Goal: Use online tool/utility: Utilize a website feature to perform a specific function

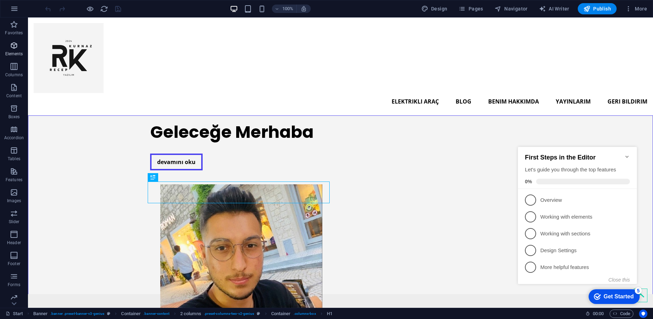
scroll to position [24, 0]
click at [567, 9] on span "AI Writer" at bounding box center [554, 8] width 30 height 7
select select "English"
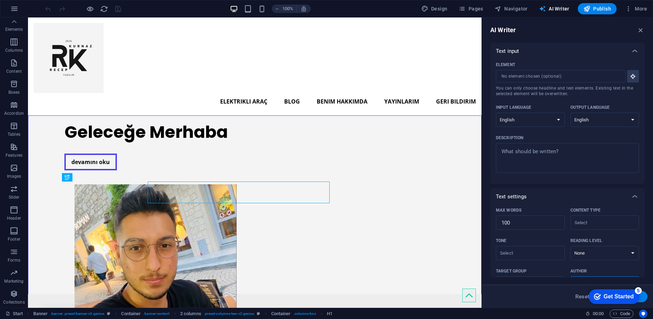
scroll to position [0, 0]
click at [567, 9] on span "AI Writer" at bounding box center [554, 8] width 30 height 7
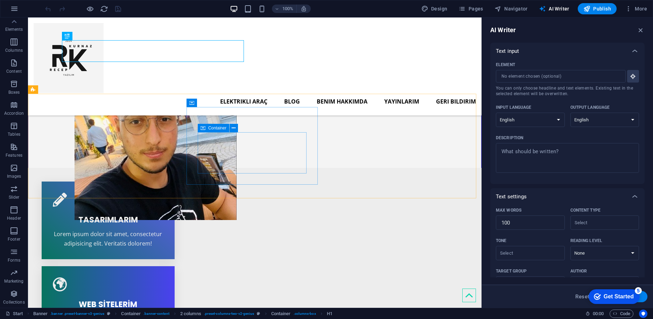
scroll to position [35, 0]
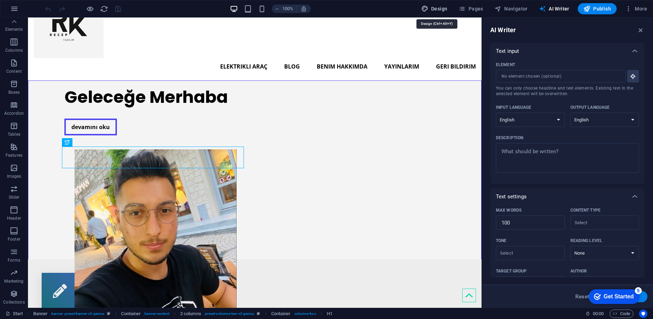
click at [444, 8] on span "Design" at bounding box center [434, 8] width 26 height 7
select select "px"
select select "400"
select select "px"
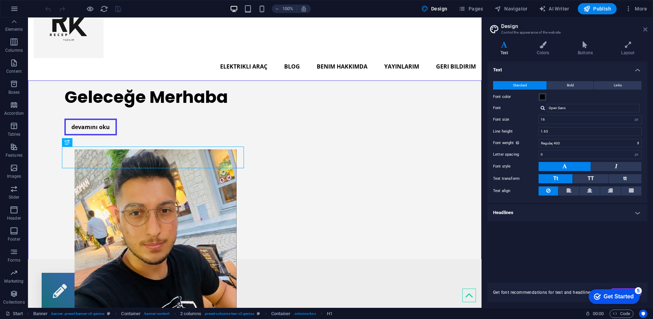
click at [643, 30] on icon at bounding box center [645, 30] width 4 height 6
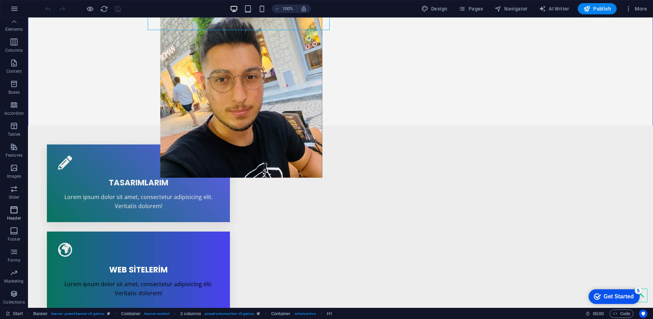
scroll to position [175, 0]
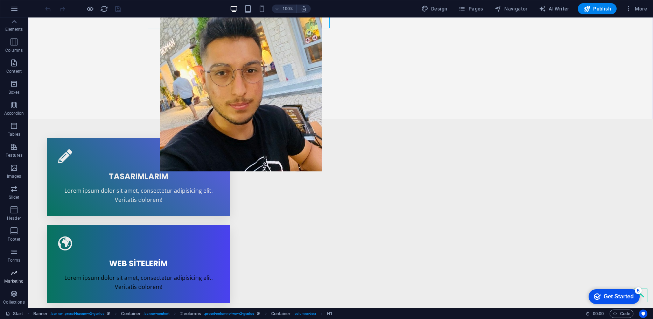
click at [16, 278] on span "Marketing" at bounding box center [14, 277] width 28 height 17
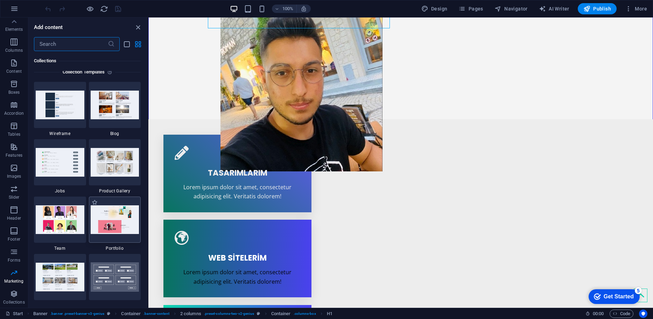
scroll to position [6401, 0]
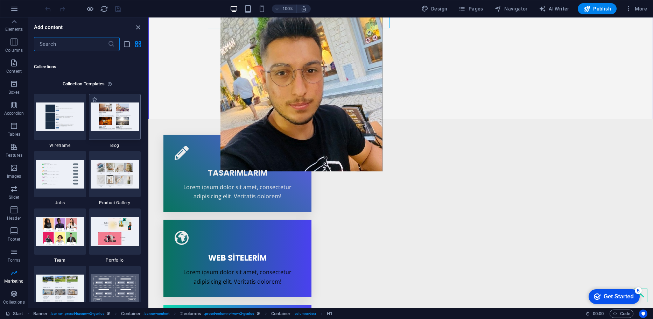
click at [117, 131] on div at bounding box center [115, 117] width 52 height 46
click at [116, 126] on img at bounding box center [115, 117] width 49 height 28
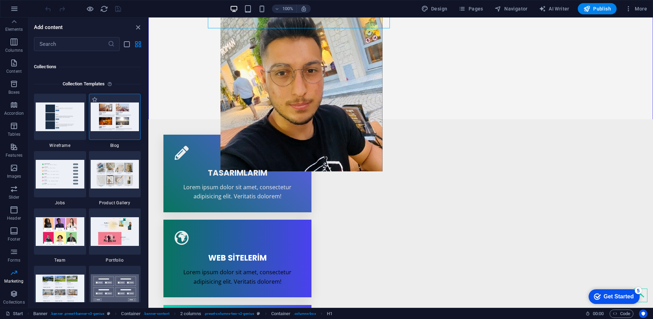
click at [106, 112] on img at bounding box center [115, 117] width 49 height 28
click at [107, 99] on div at bounding box center [115, 117] width 52 height 46
click at [107, 106] on img at bounding box center [115, 117] width 49 height 28
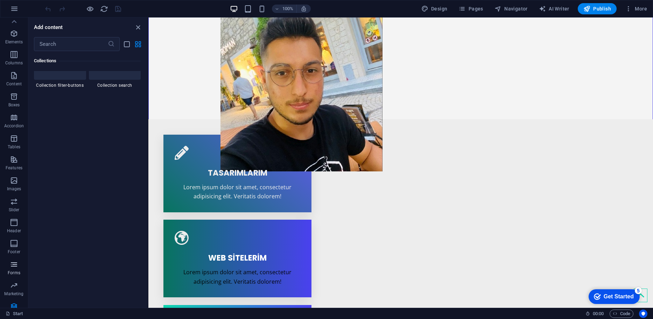
scroll to position [0, 0]
click at [14, 7] on icon "button" at bounding box center [14, 9] width 8 height 8
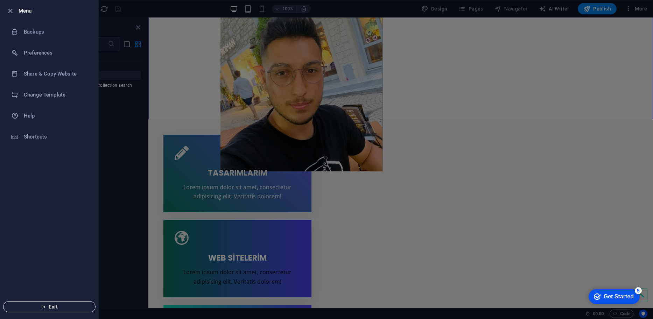
click at [47, 311] on button "Exit" at bounding box center [49, 306] width 92 height 11
